Goal: Download file/media

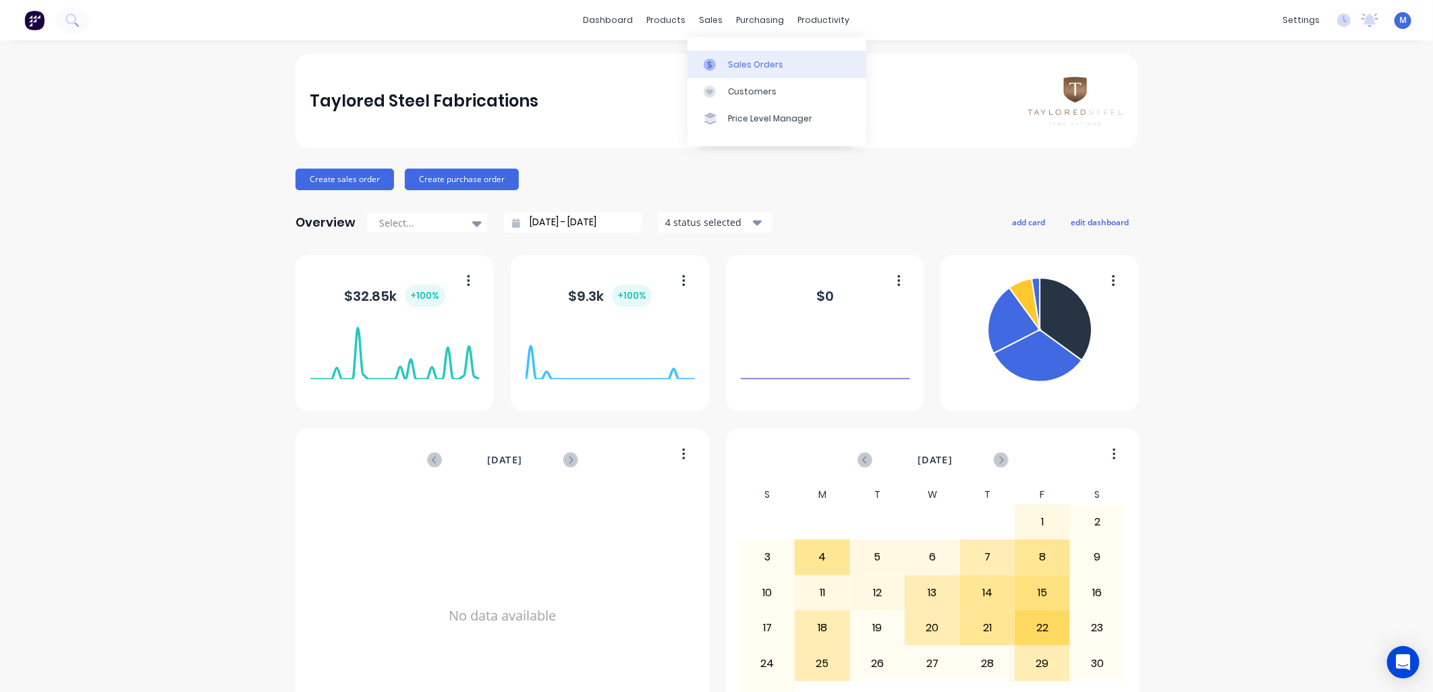
click at [719, 59] on div at bounding box center [714, 65] width 20 height 12
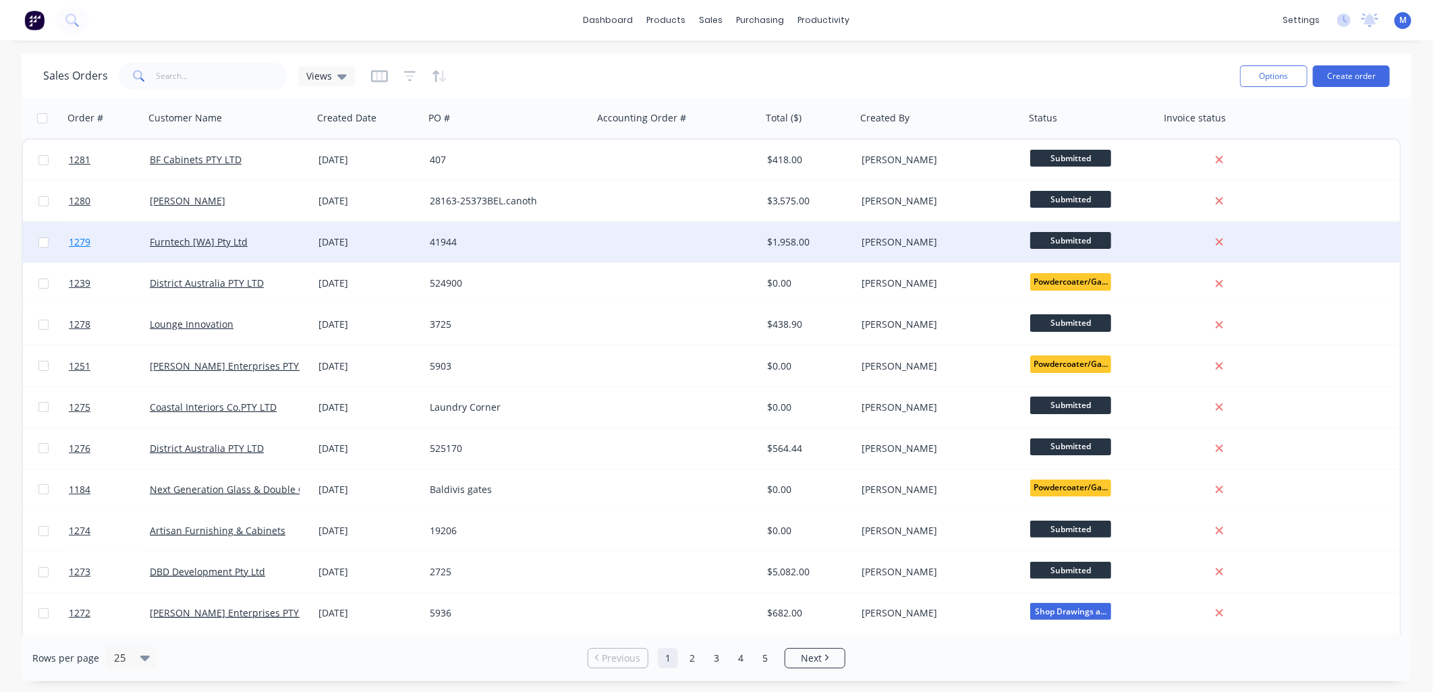
click at [78, 239] on span "1279" at bounding box center [80, 242] width 22 height 13
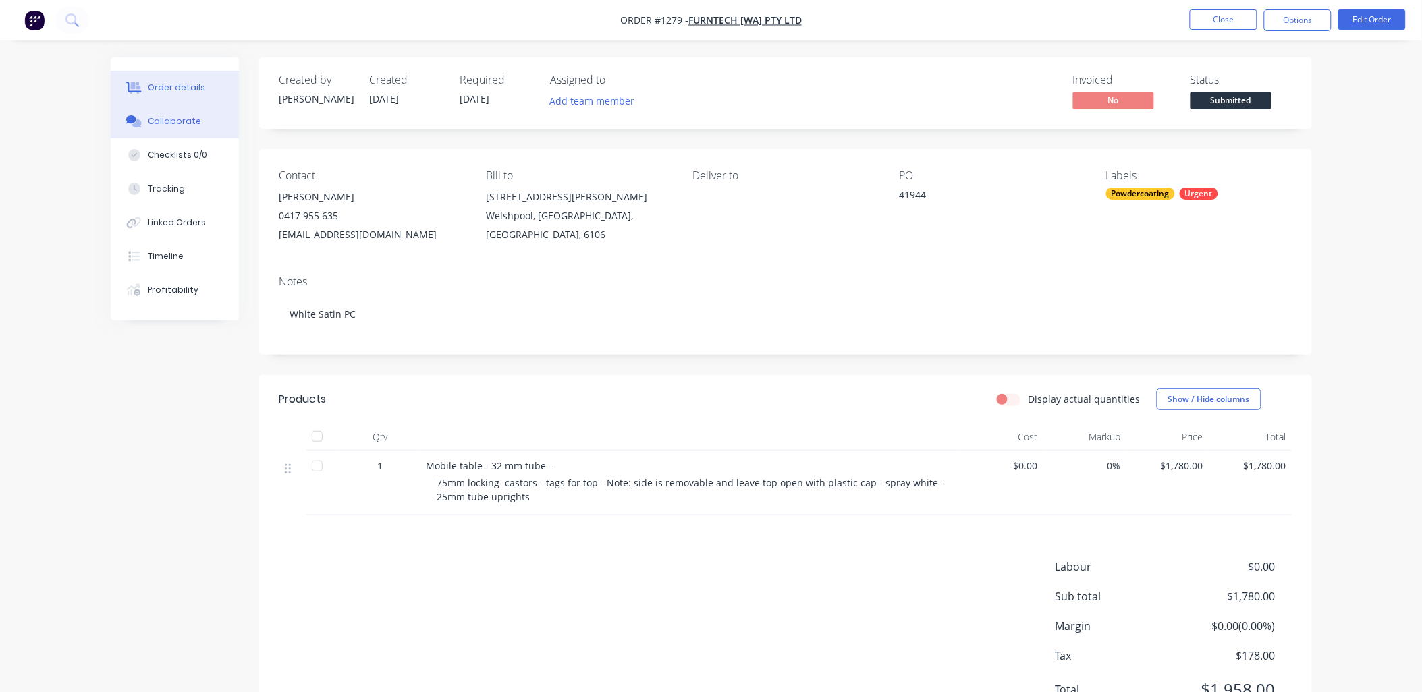
click at [190, 121] on div "Collaborate" at bounding box center [174, 121] width 53 height 12
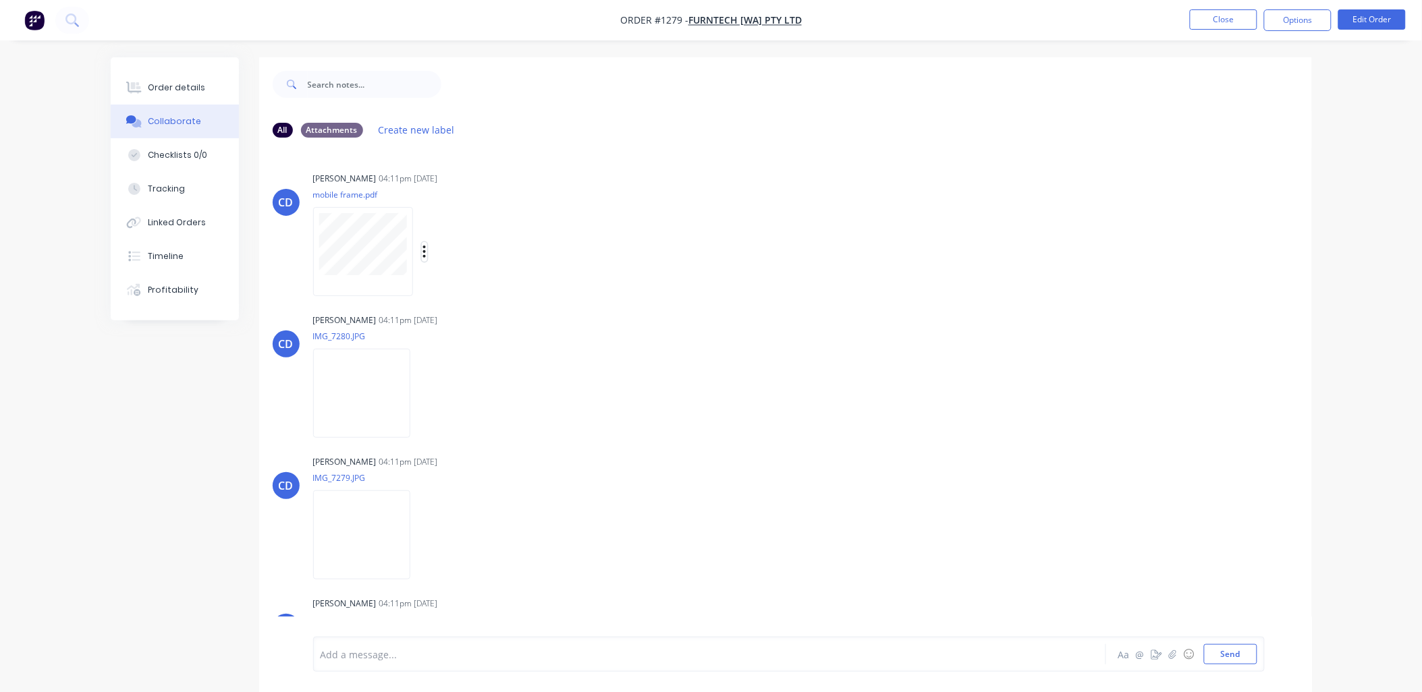
click at [423, 250] on icon "button" at bounding box center [424, 252] width 4 height 16
click at [474, 281] on button "Download" at bounding box center [513, 288] width 152 height 30
click at [420, 395] on icon "button" at bounding box center [422, 394] width 4 height 16
click at [468, 429] on button "Download" at bounding box center [510, 429] width 152 height 30
click at [421, 536] on icon "button" at bounding box center [421, 535] width 3 height 12
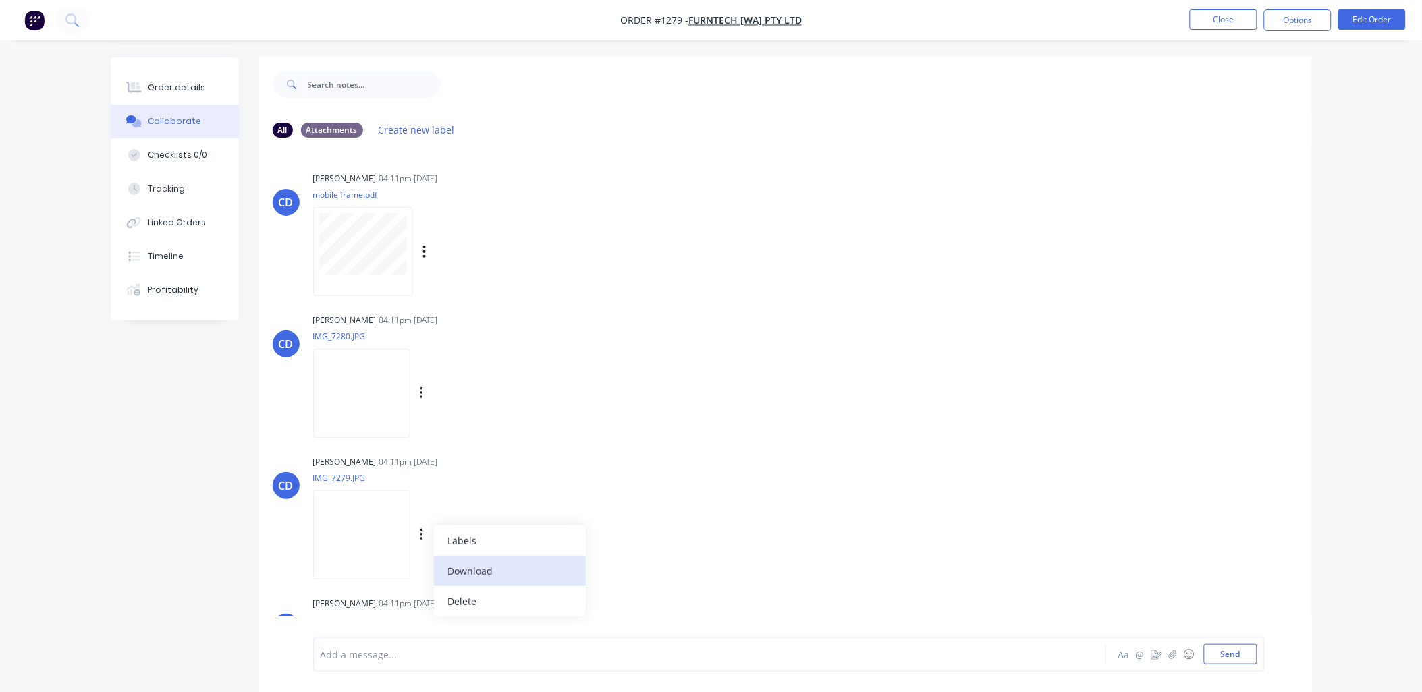
click at [455, 564] on button "Download" at bounding box center [510, 571] width 152 height 30
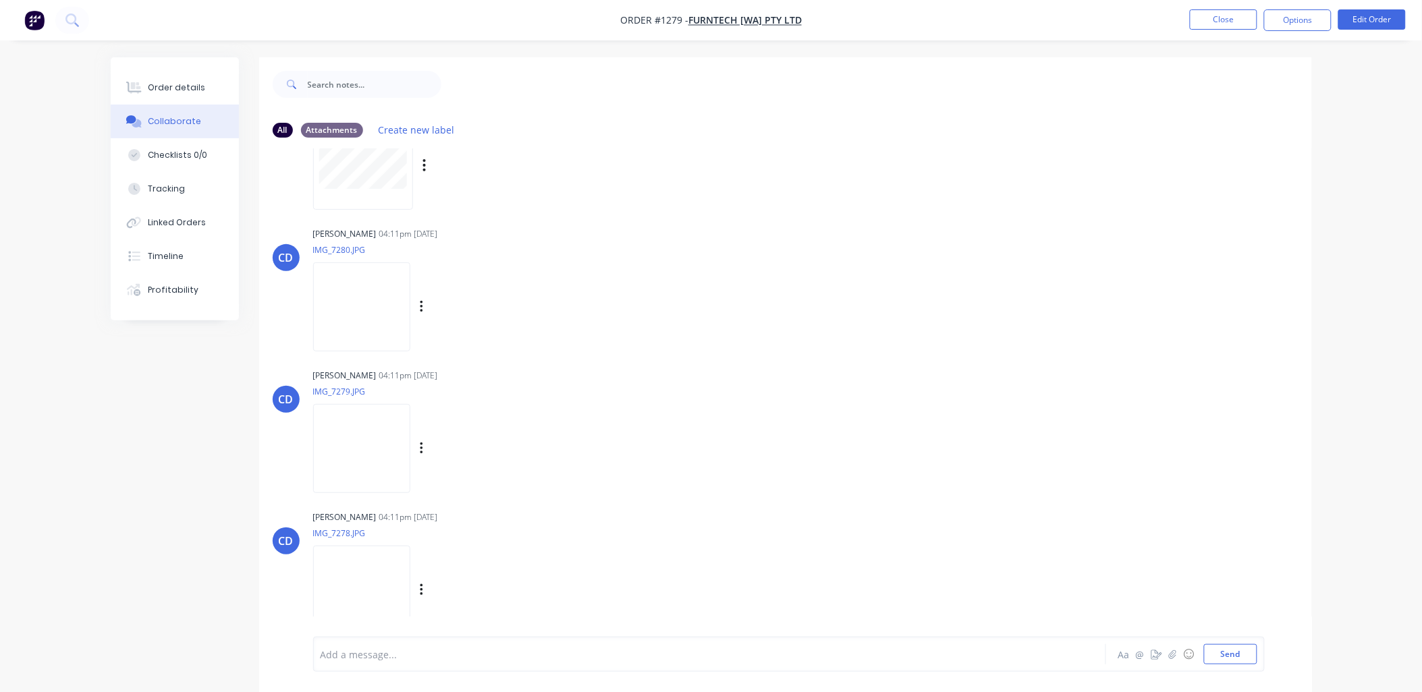
scroll to position [89, 0]
click at [422, 584] on icon "button" at bounding box center [421, 588] width 3 height 12
click at [458, 586] on button "Download" at bounding box center [510, 589] width 152 height 30
click at [1385, 200] on div "Order details Collaborate Checklists 0/0 Tracking Linked Orders Timeline Profit…" at bounding box center [711, 356] width 1422 height 713
click at [390, 558] on img at bounding box center [361, 587] width 97 height 88
